Goal: Information Seeking & Learning: Learn about a topic

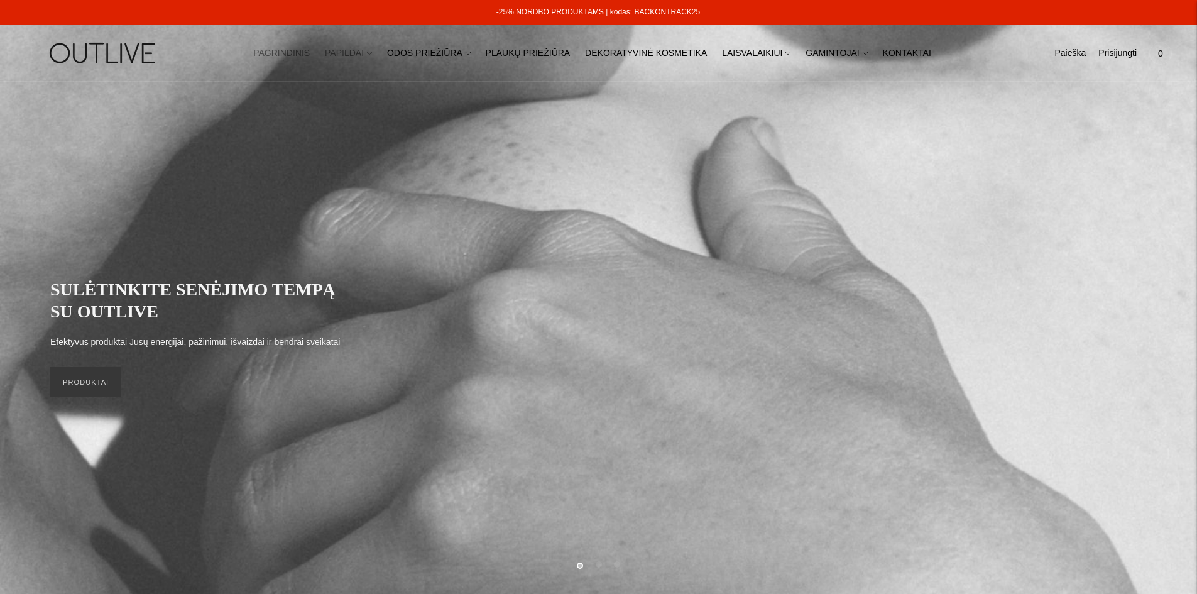
click at [354, 55] on link "PAPILDAI" at bounding box center [348, 54] width 47 height 28
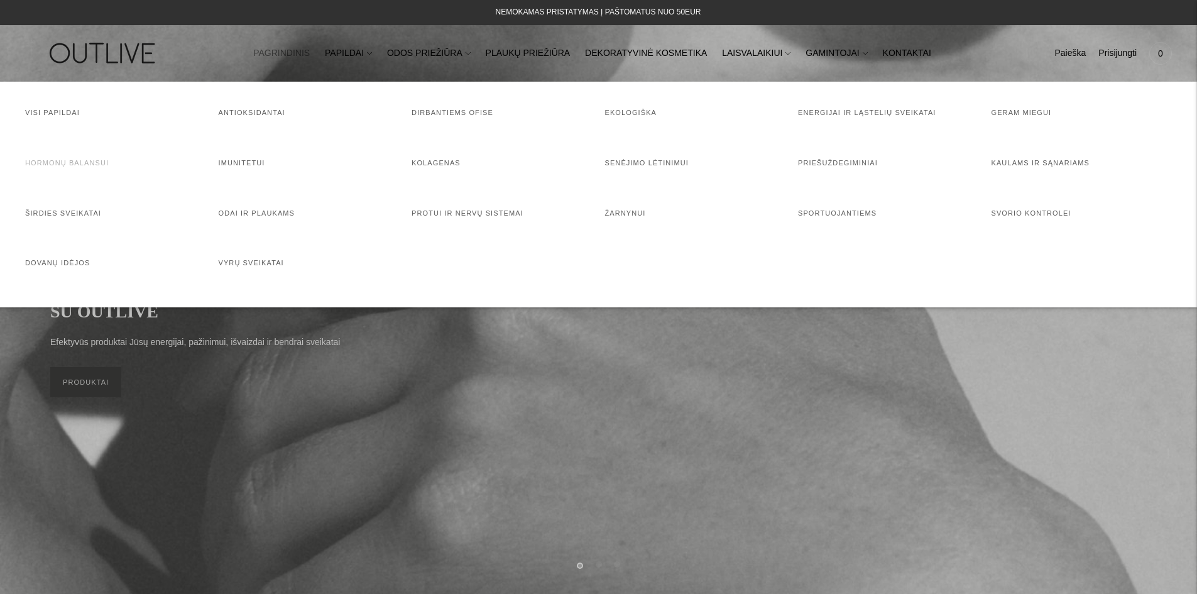
click at [62, 165] on link "Hormonų balansui" at bounding box center [67, 163] width 84 height 8
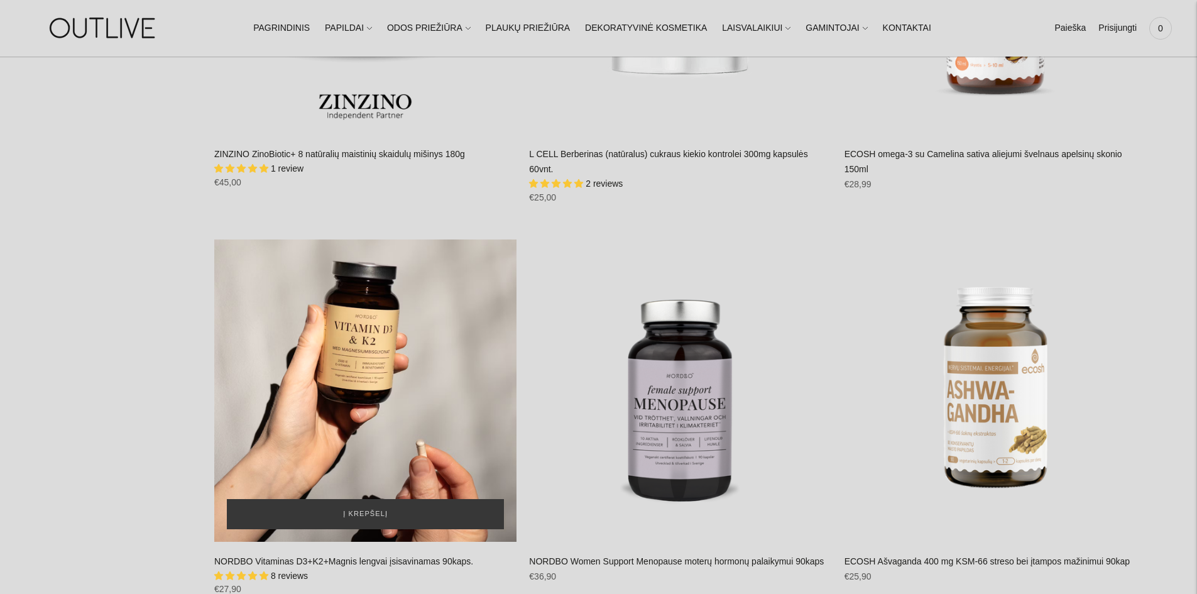
scroll to position [4585, 0]
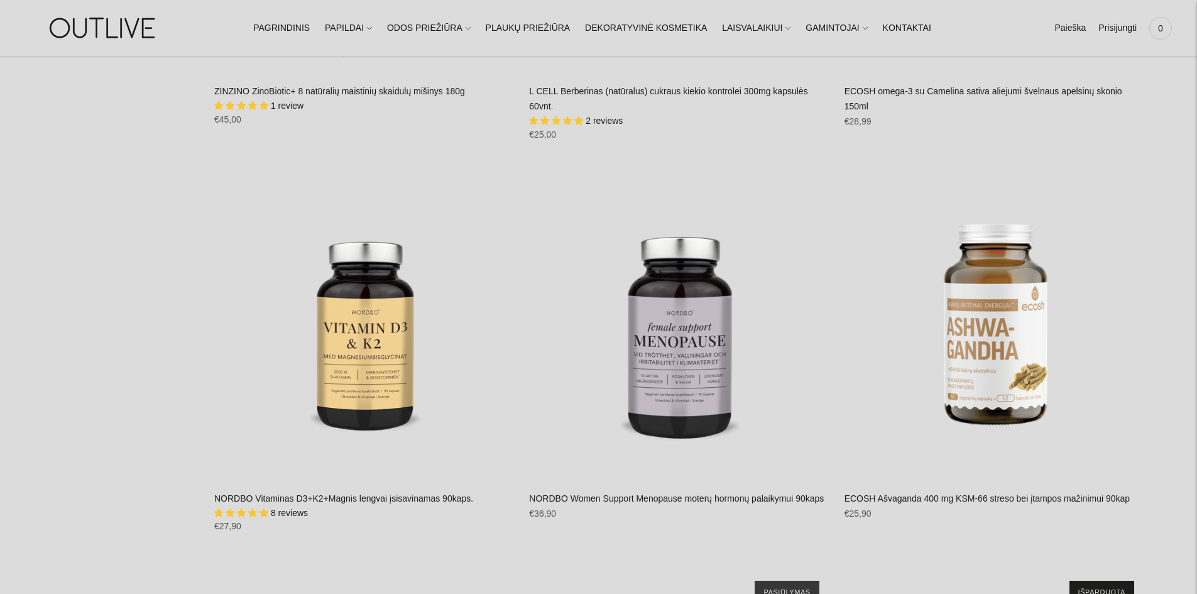
click at [399, 493] on link "NORDBO Vitaminas D3+K2+Magnis lengvai įsisavinamas 90kaps." at bounding box center [343, 498] width 259 height 10
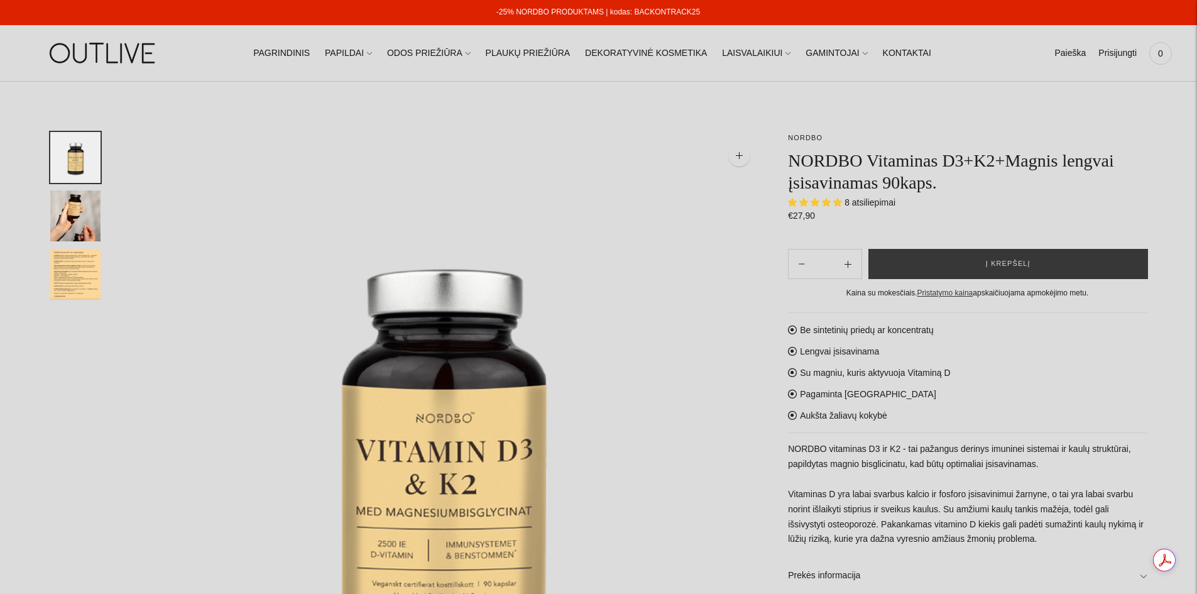
select select "**********"
drag, startPoint x: 945, startPoint y: 509, endPoint x: 1026, endPoint y: 540, distance: 86.1
click at [1026, 540] on p "NORDBO vitaminas D3 ir K2 - tai pažangus derinys imuninei sistemai ir kaulų str…" at bounding box center [967, 495] width 359 height 106
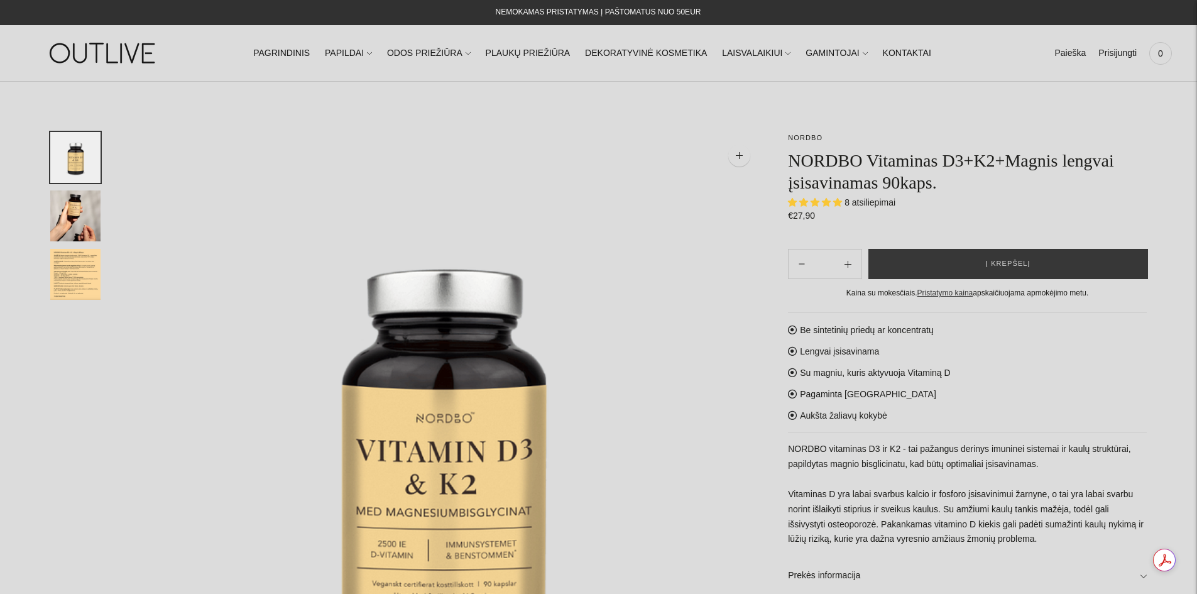
drag, startPoint x: 986, startPoint y: 528, endPoint x: 908, endPoint y: 498, distance: 83.3
click at [908, 498] on p "NORDBO vitaminas D3 ir K2 - tai pažangus derinys imuninei sistemai ir kaulų str…" at bounding box center [967, 495] width 359 height 106
click at [910, 497] on p "NORDBO vitaminas D3 ir K2 - tai pažangus derinys imuninei sistemai ir kaulų str…" at bounding box center [967, 495] width 359 height 106
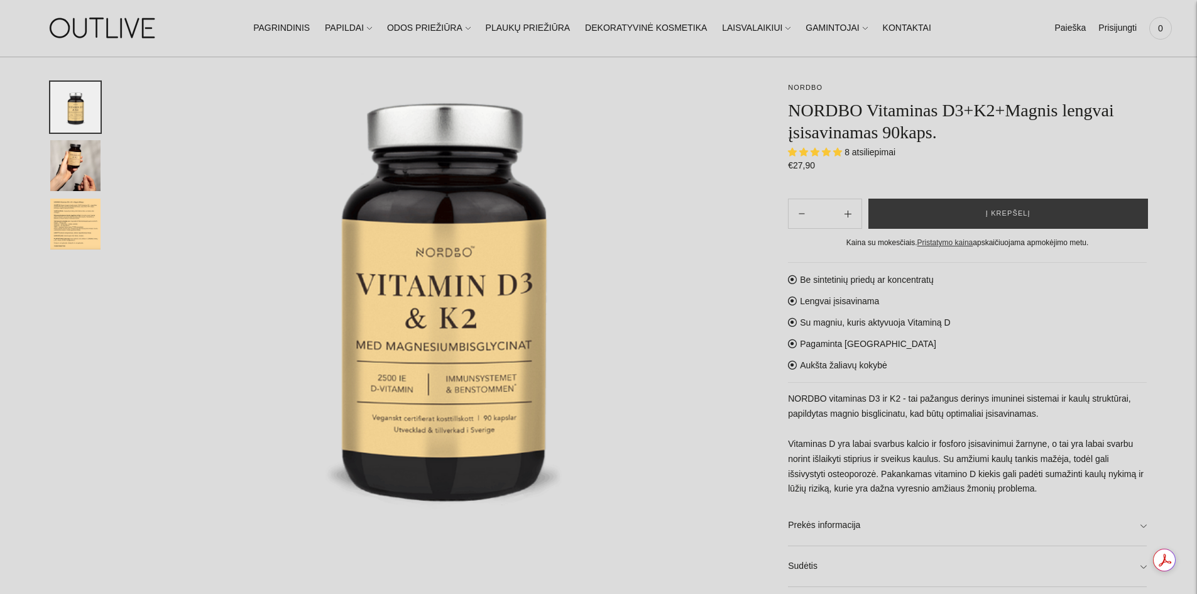
scroll to position [188, 0]
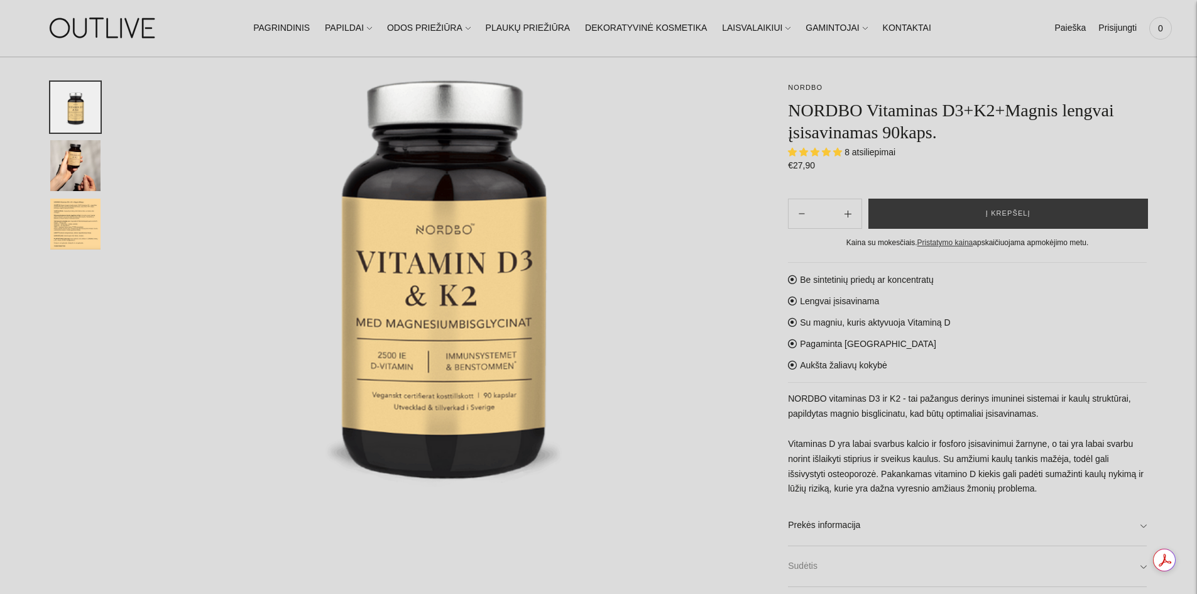
click at [813, 562] on link "Sudėtis" at bounding box center [967, 566] width 359 height 40
click at [1001, 374] on div "Be sintetinių priedų ar koncentratų Lengvai įsisavinama Su magniu, kuris aktyvu…" at bounding box center [967, 466] width 359 height 408
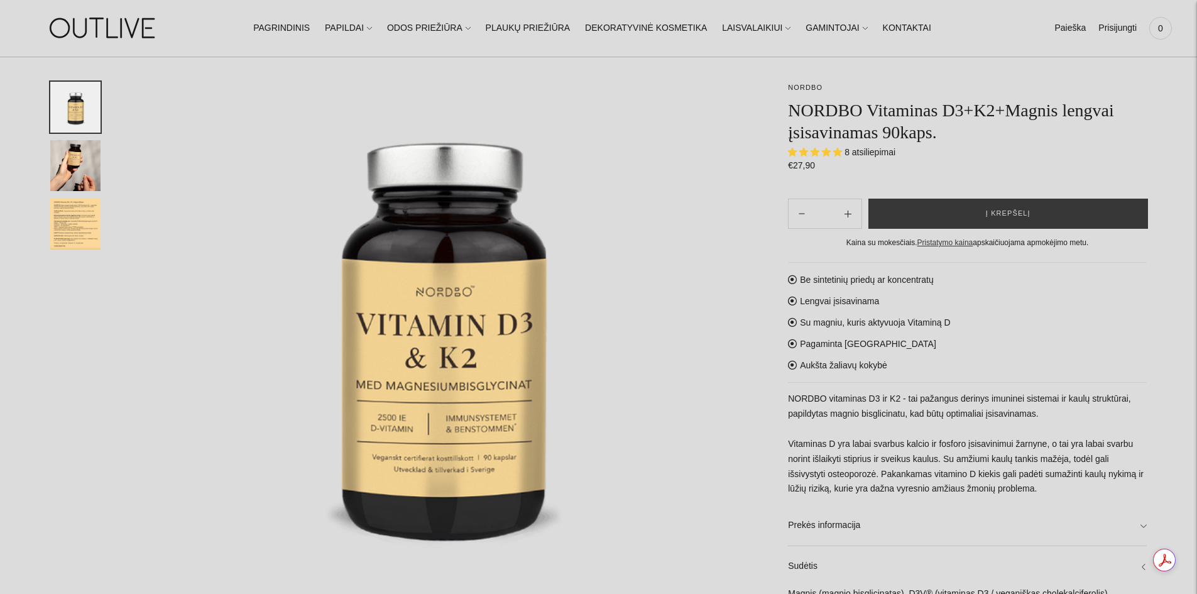
scroll to position [126, 0]
click at [372, 34] on link "PAPILDAI" at bounding box center [348, 28] width 47 height 28
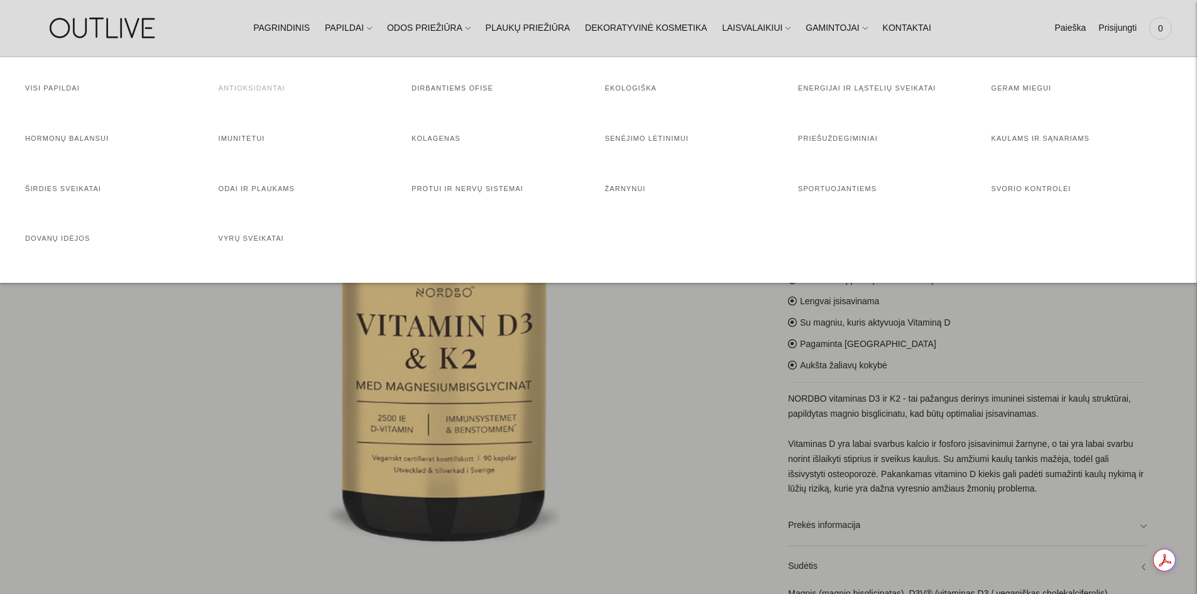
click at [256, 92] on link "Antioksidantai" at bounding box center [252, 88] width 67 height 8
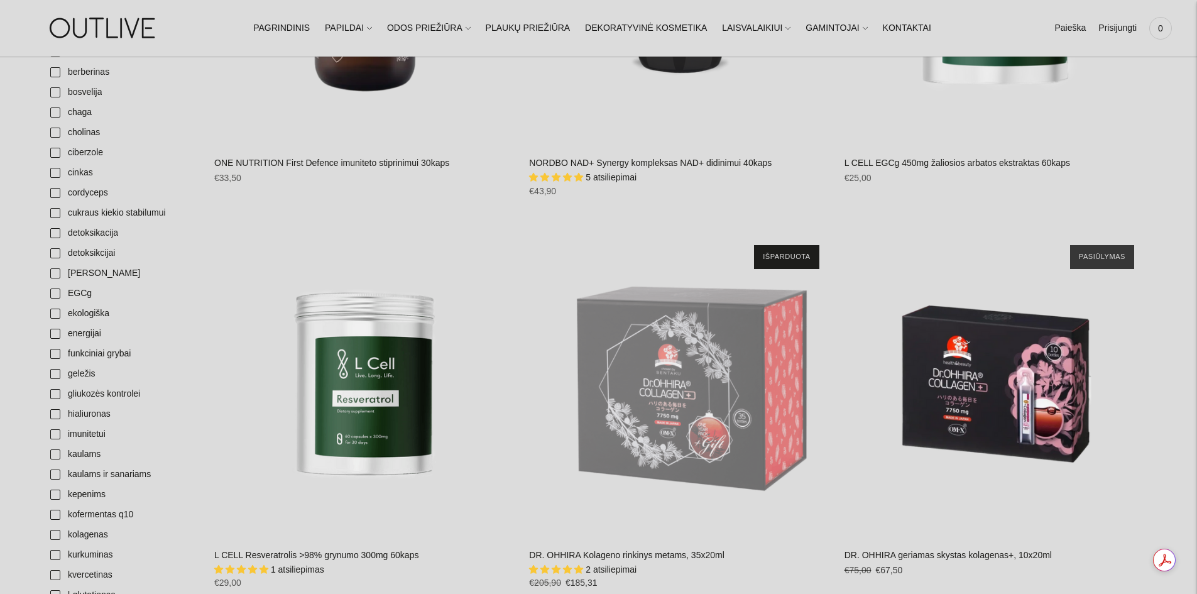
scroll to position [628, 0]
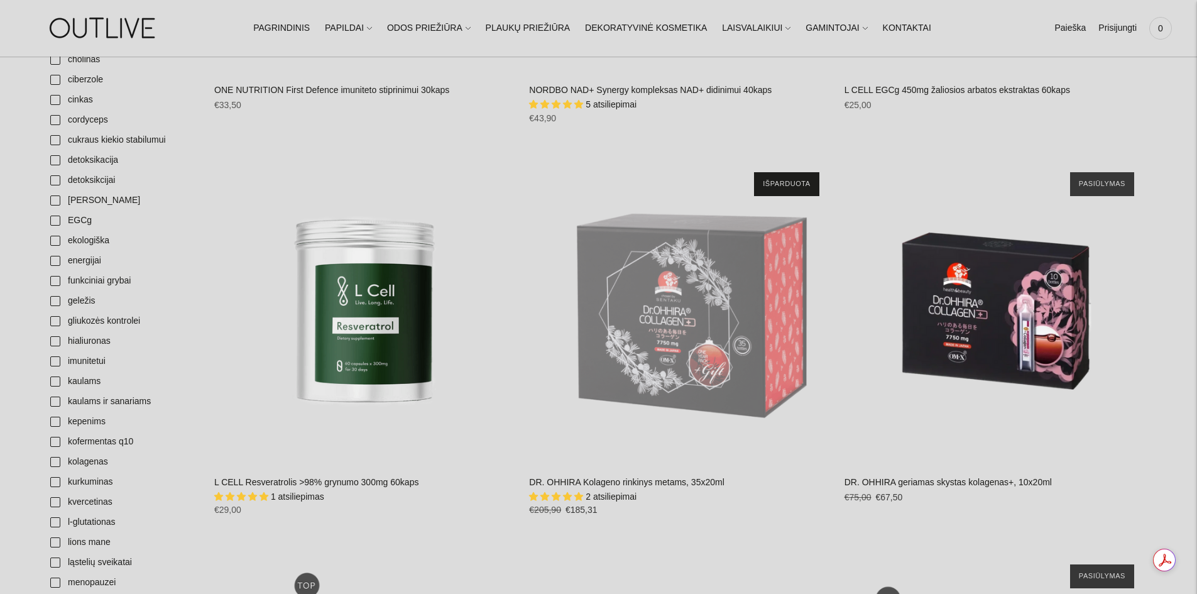
click at [363, 481] on link "L CELL Resveratrolis >98% grynumo 300mg 60kaps" at bounding box center [316, 482] width 204 height 10
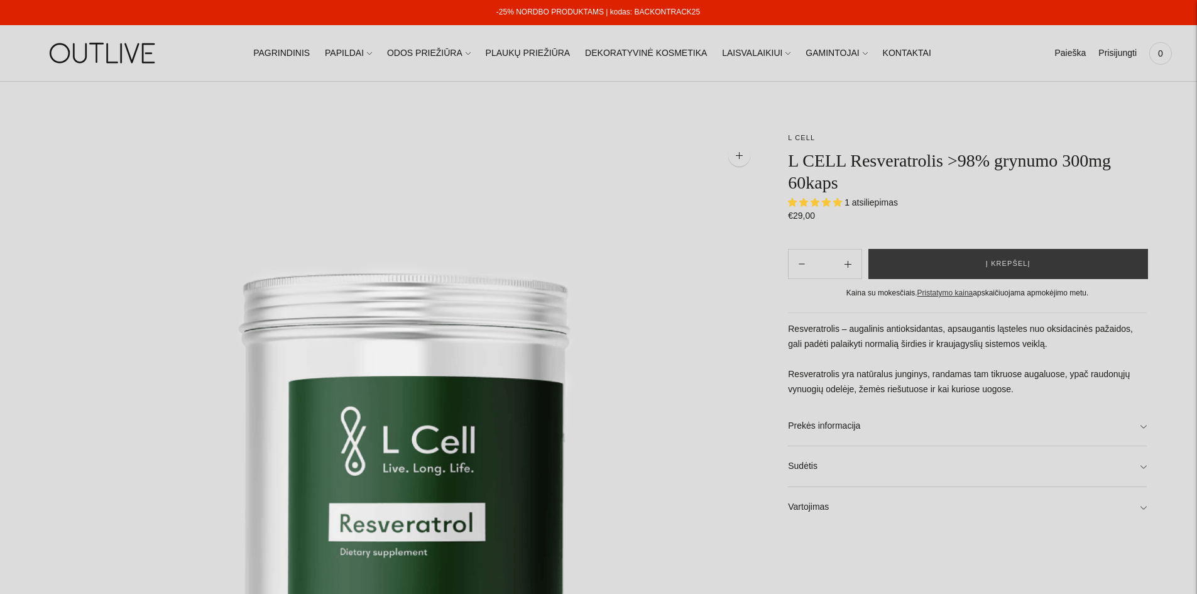
select select "**********"
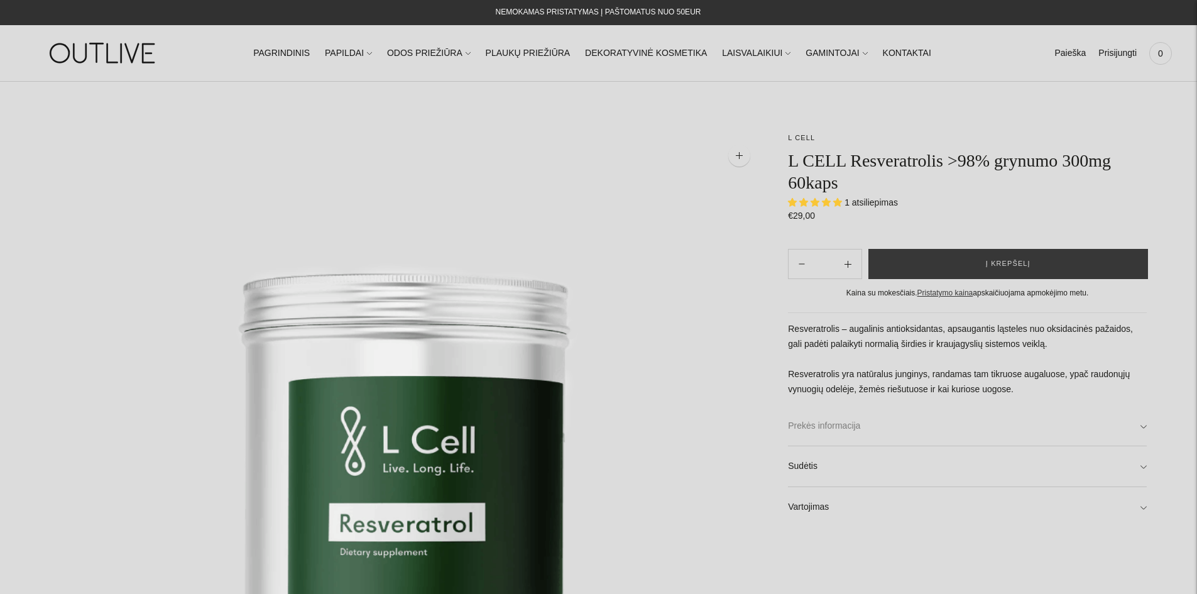
click at [832, 431] on link "Prekės informacija" at bounding box center [967, 426] width 359 height 40
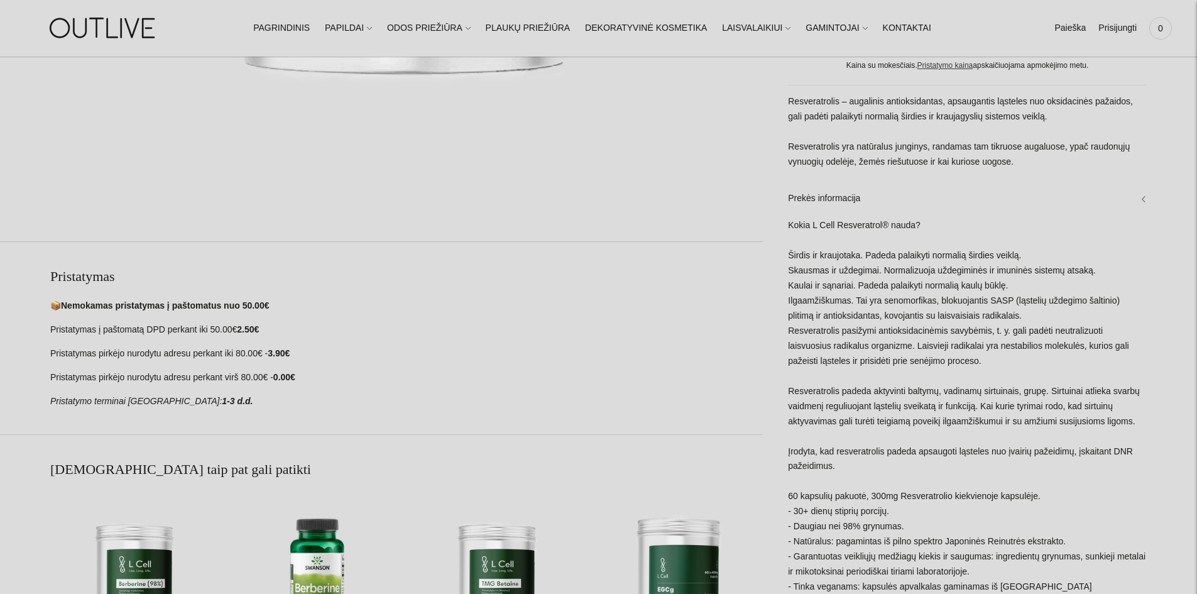
scroll to position [691, 0]
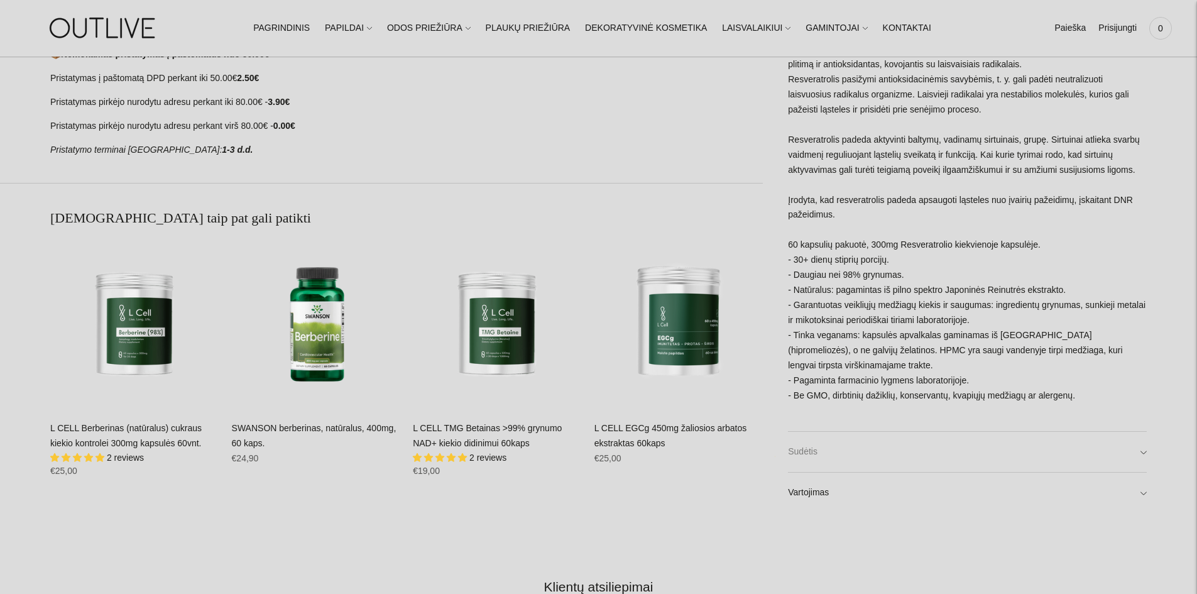
click at [835, 452] on link "Sudėtis" at bounding box center [967, 451] width 359 height 40
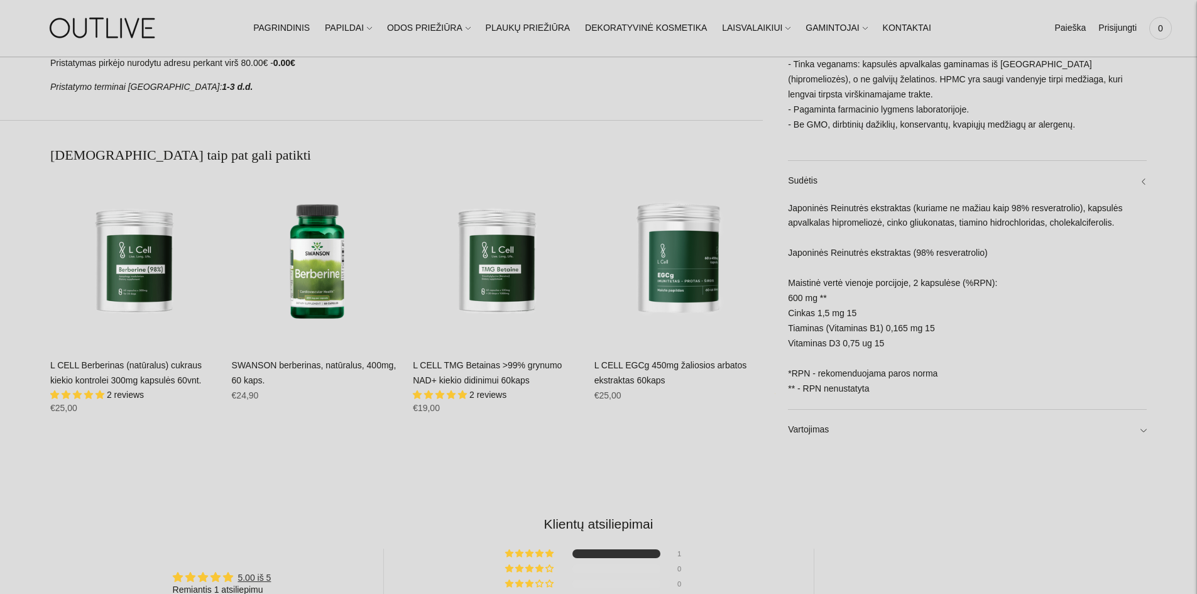
scroll to position [1005, 0]
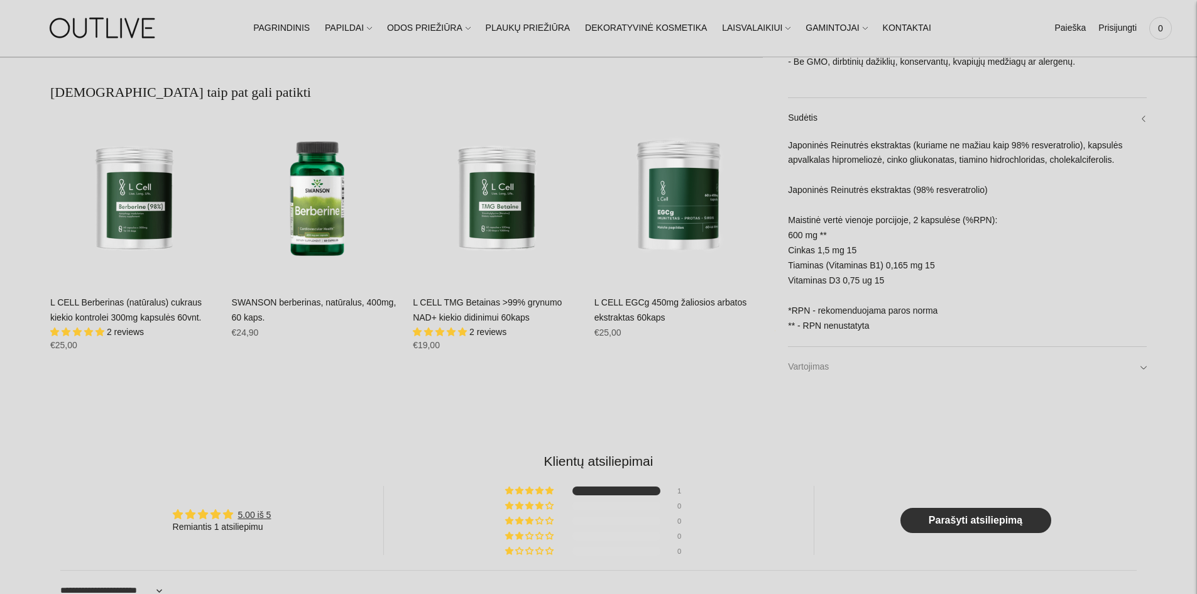
click at [815, 366] on link "Vartojimas" at bounding box center [967, 366] width 359 height 40
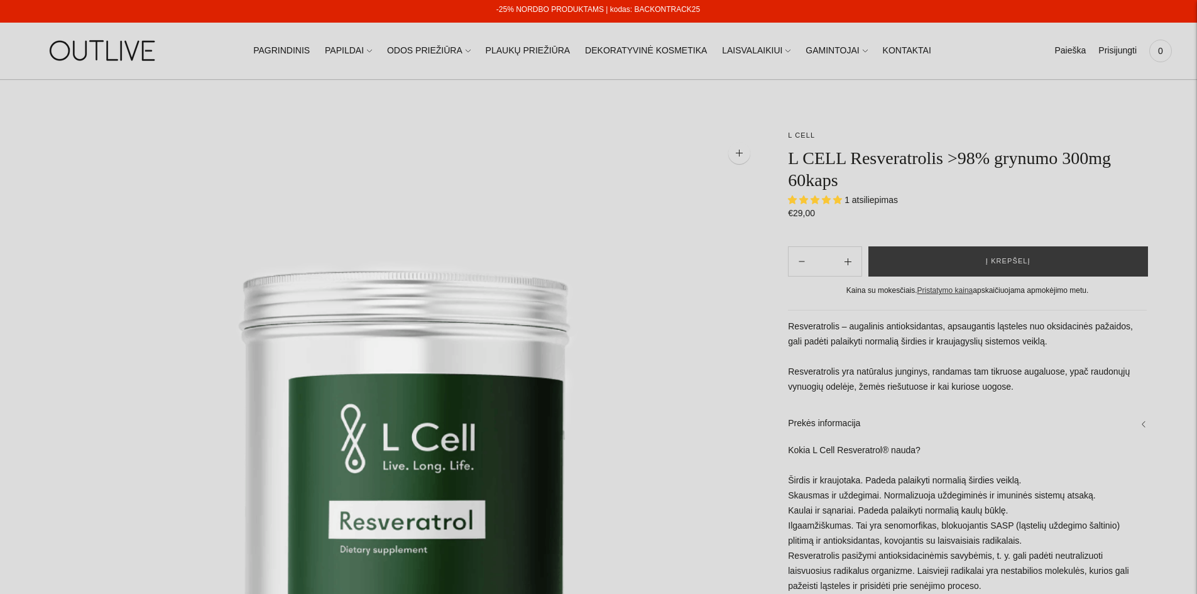
scroll to position [0, 0]
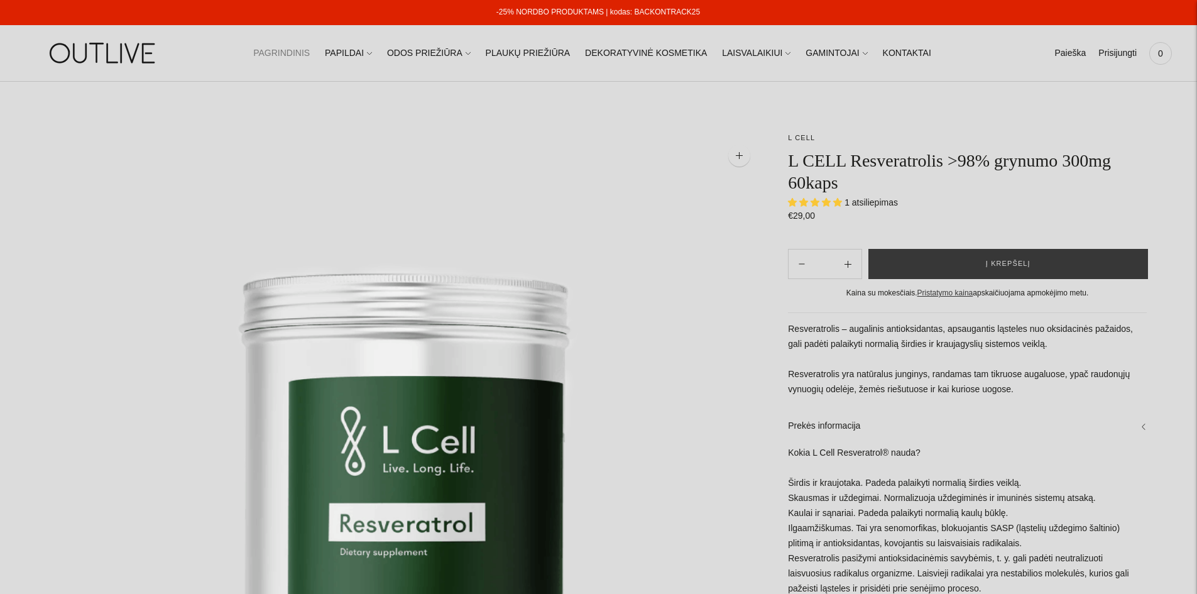
click at [305, 50] on link "PAGRINDINIS" at bounding box center [281, 54] width 57 height 28
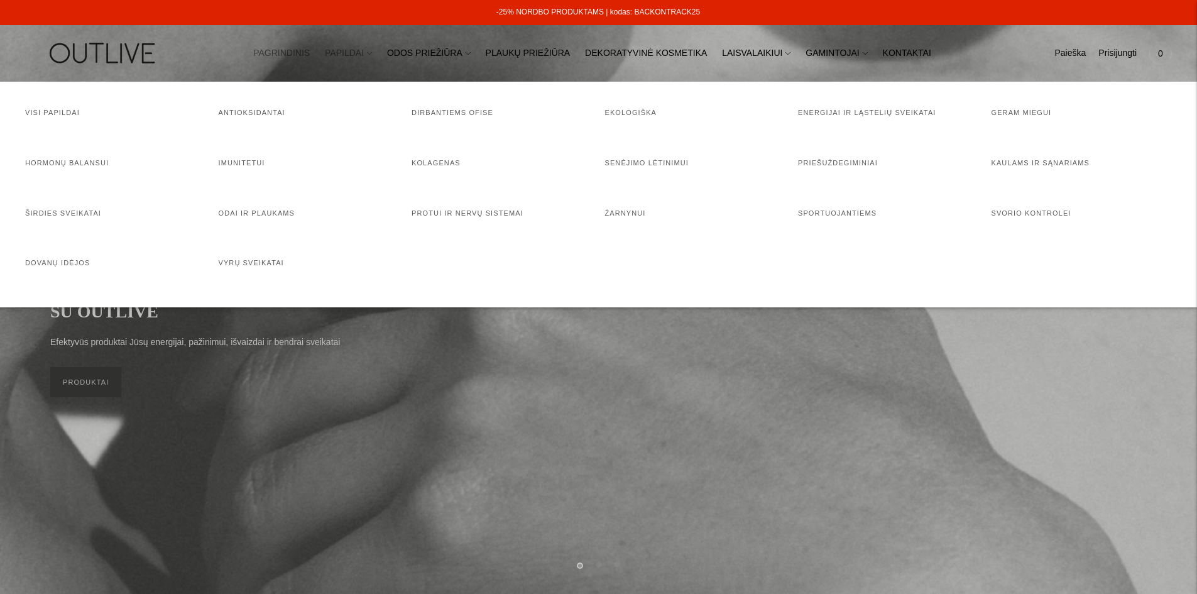
click at [372, 57] on link "PAPILDAI" at bounding box center [348, 54] width 47 height 28
click at [666, 165] on link "Senėjimo lėtinimui" at bounding box center [647, 163] width 84 height 8
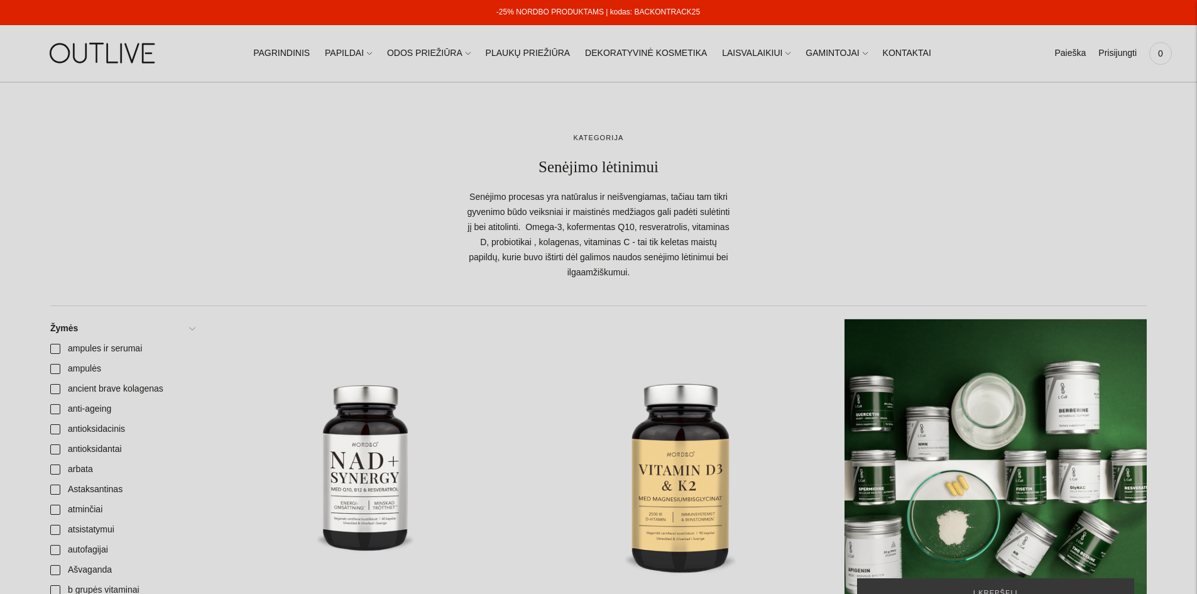
scroll to position [126, 0]
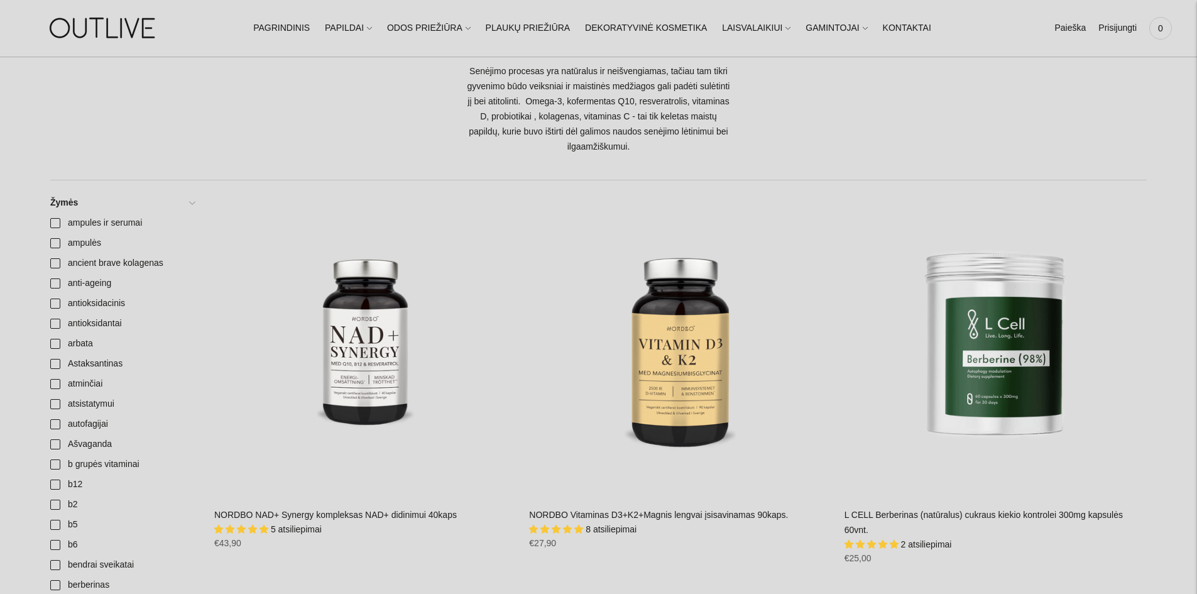
click at [325, 511] on link "NORDBO NAD+ Synergy kompleksas NAD+ didinimui 40kaps" at bounding box center [335, 514] width 242 height 10
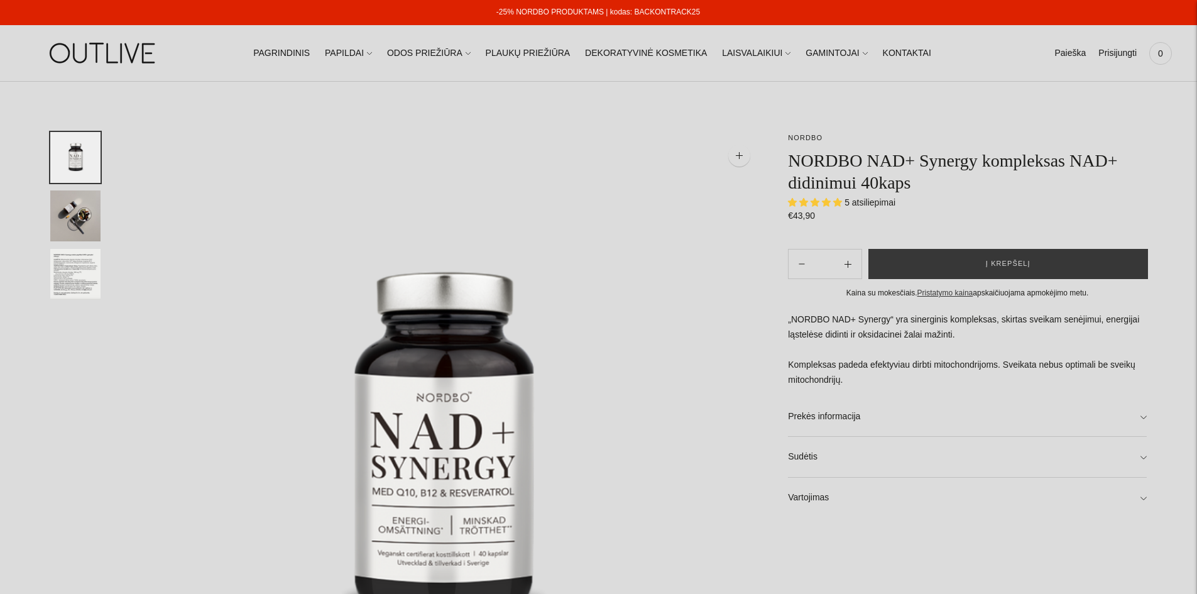
select select "**********"
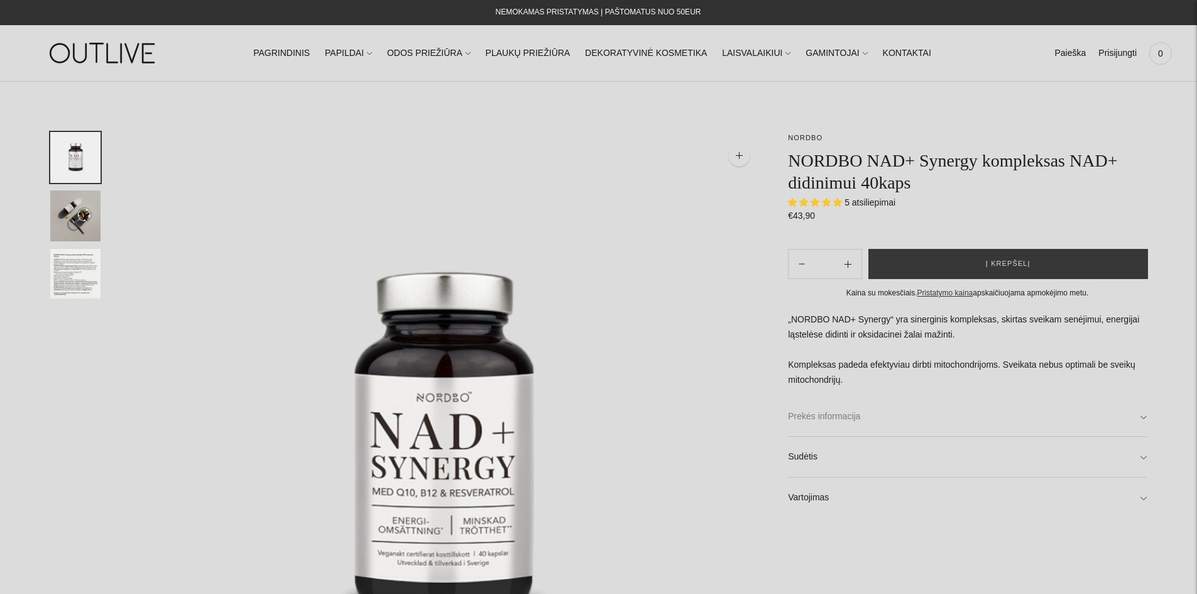
click at [801, 420] on link "Prekės informacija" at bounding box center [967, 416] width 359 height 40
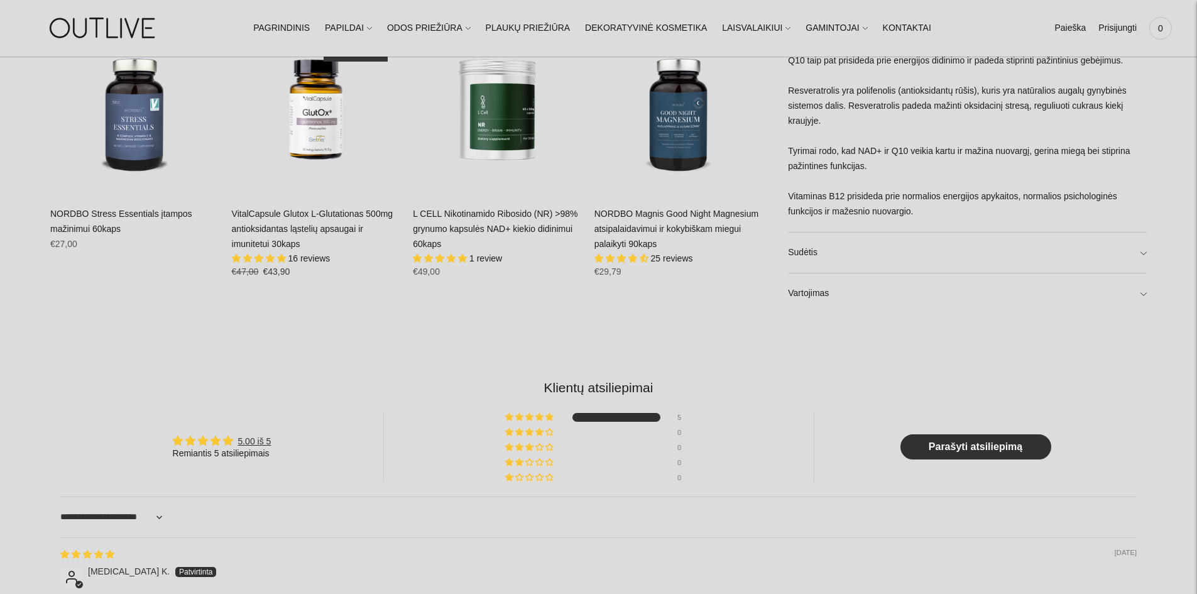
scroll to position [1016, 0]
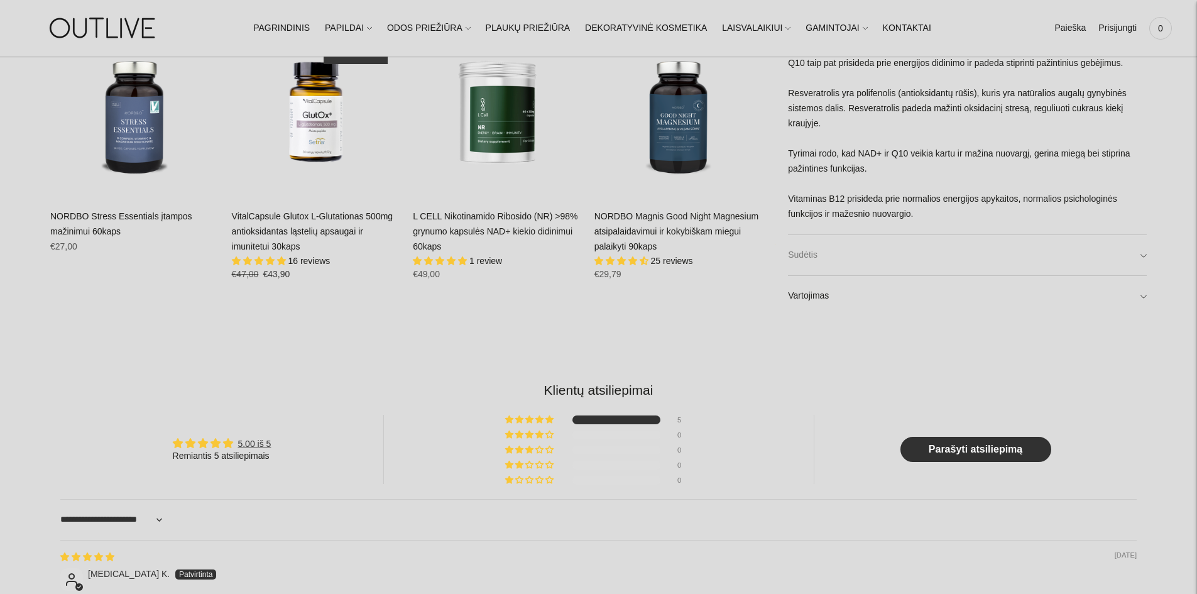
click at [840, 254] on link "Sudėtis" at bounding box center [967, 254] width 359 height 40
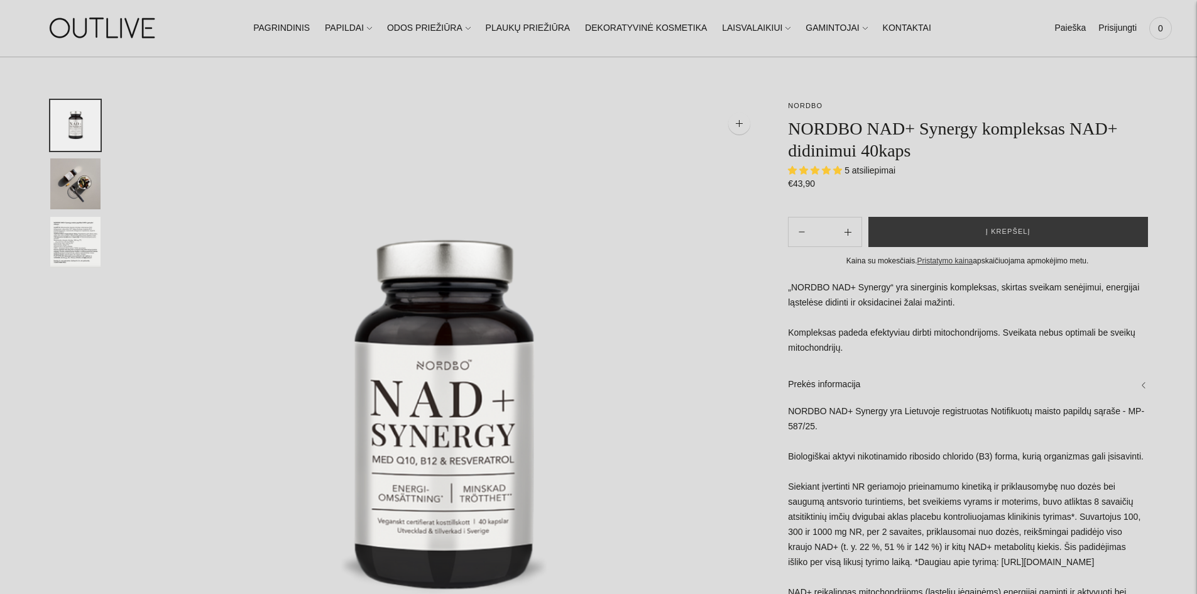
scroll to position [63, 0]
